Goal: Find contact information: Find contact information

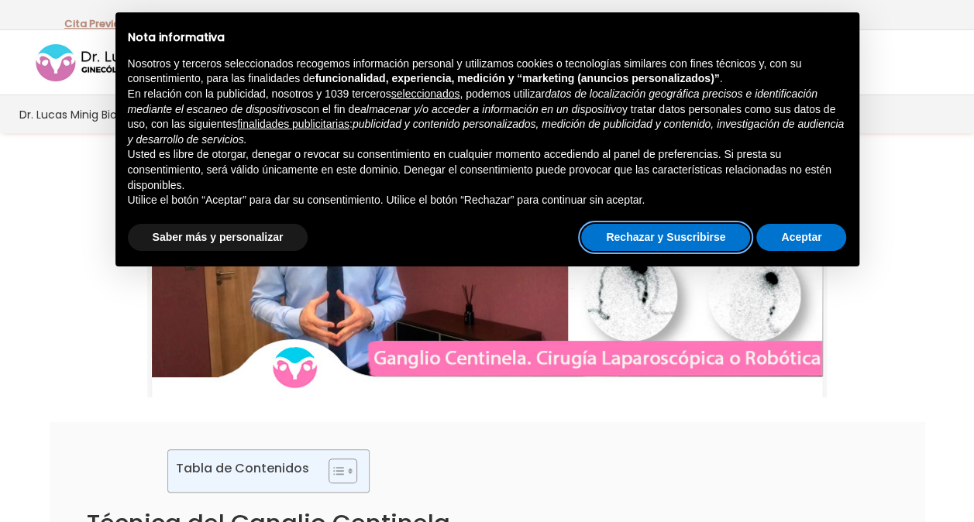
click at [685, 233] on button "Rechazar y Suscribirse" at bounding box center [665, 238] width 169 height 28
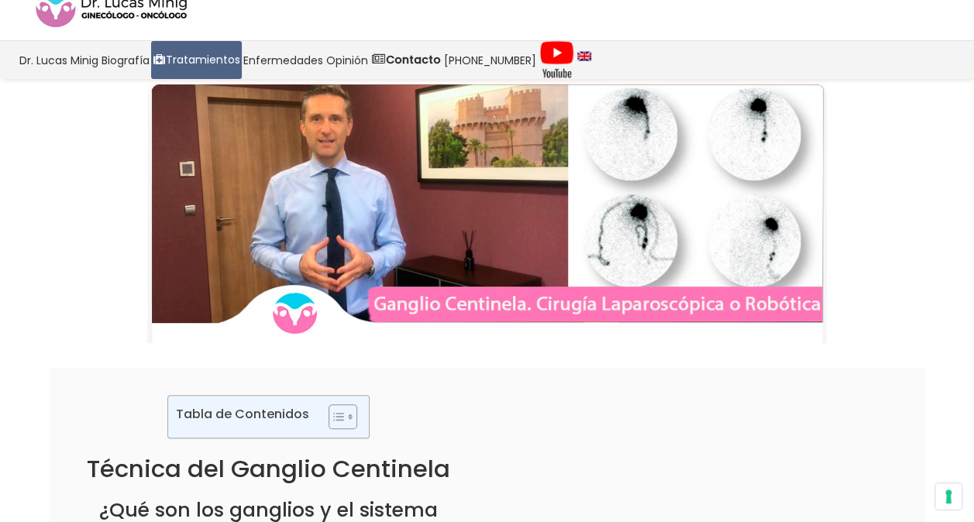
scroll to position [62, 0]
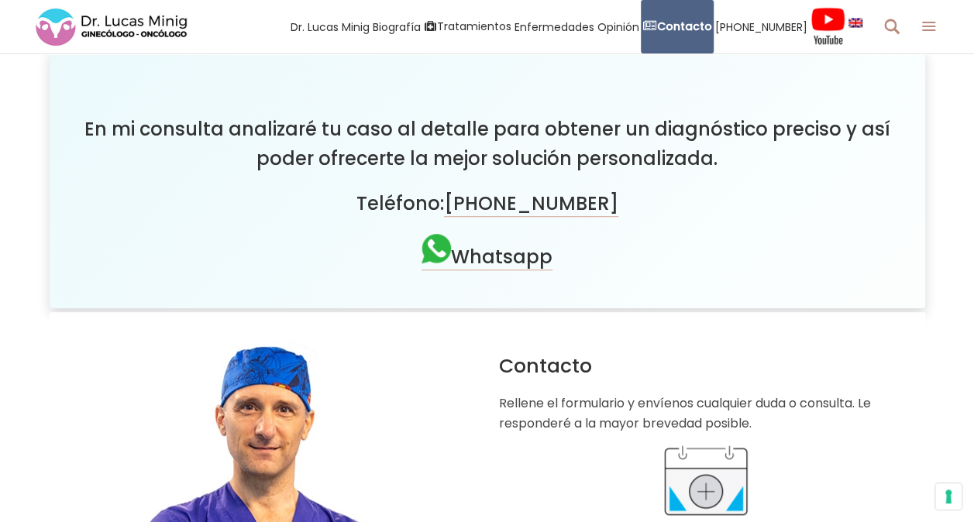
scroll to position [459, 0]
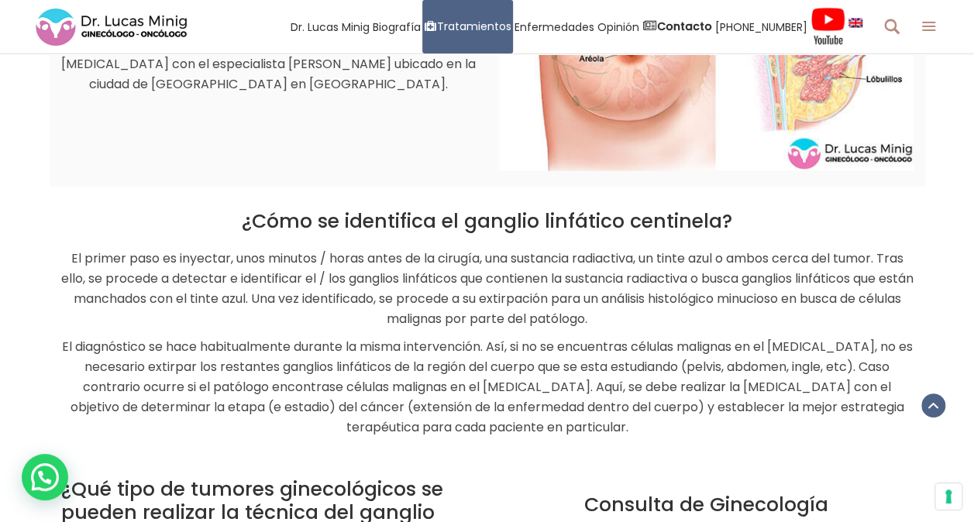
scroll to position [1769, 0]
